Goal: Find specific page/section: Locate a particular part of the current website

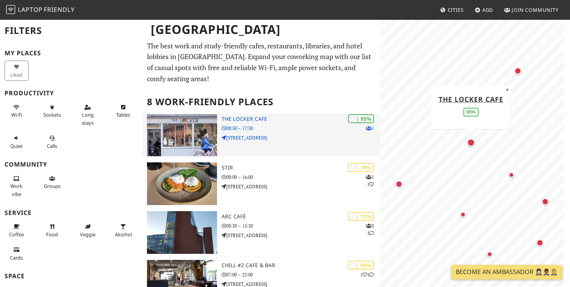
click at [248, 120] on h3 "The Locker Cafe" at bounding box center [301, 119] width 158 height 6
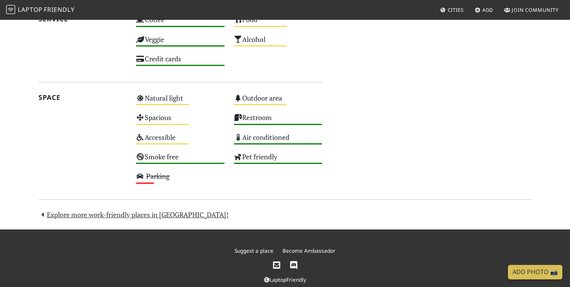
scroll to position [433, 0]
